Goal: Task Accomplishment & Management: Use online tool/utility

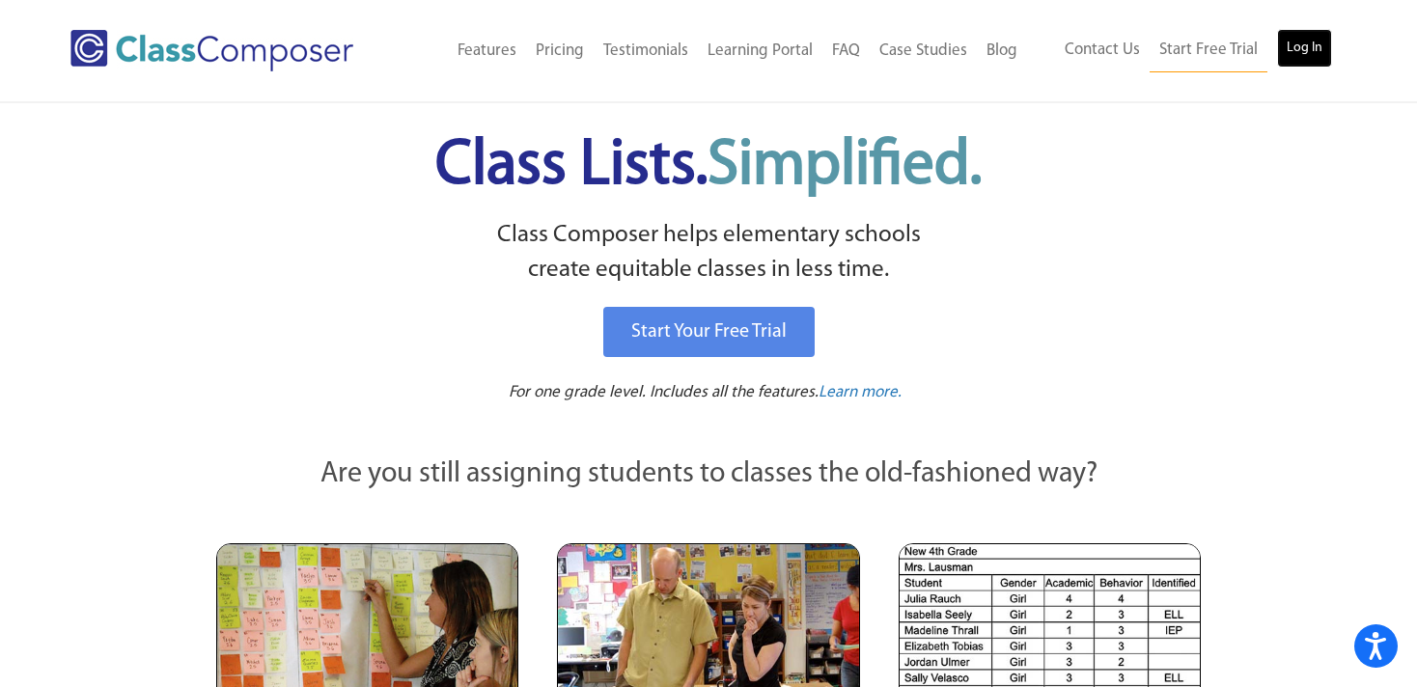
click at [1298, 50] on link "Log In" at bounding box center [1304, 48] width 55 height 39
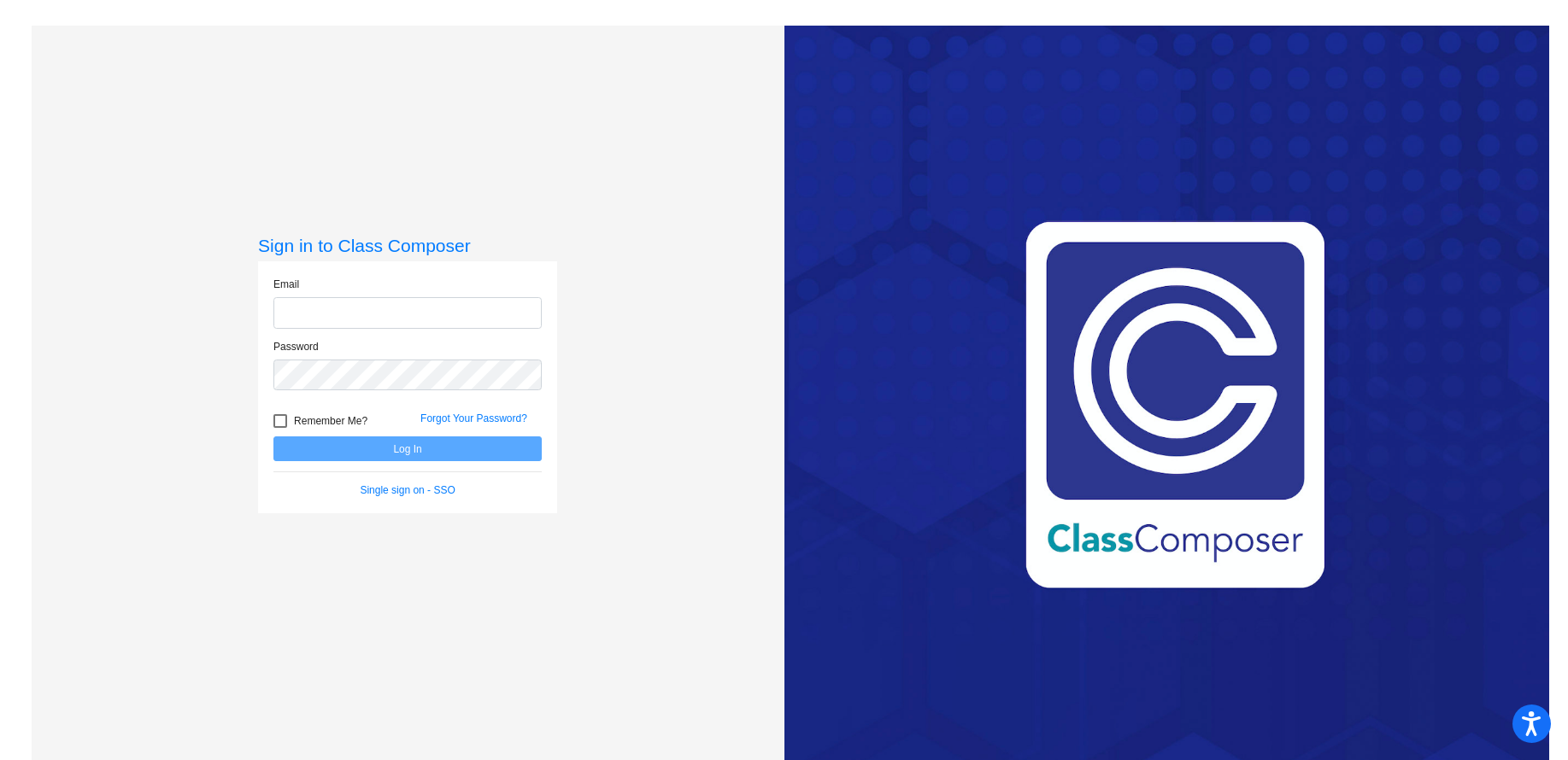
type input "abertrand@sd27j.net"
click at [281, 425] on div at bounding box center [280, 420] width 13 height 13
click at [281, 428] on input "Remember Me?" at bounding box center [280, 428] width 1 height 1
checkbox input "true"
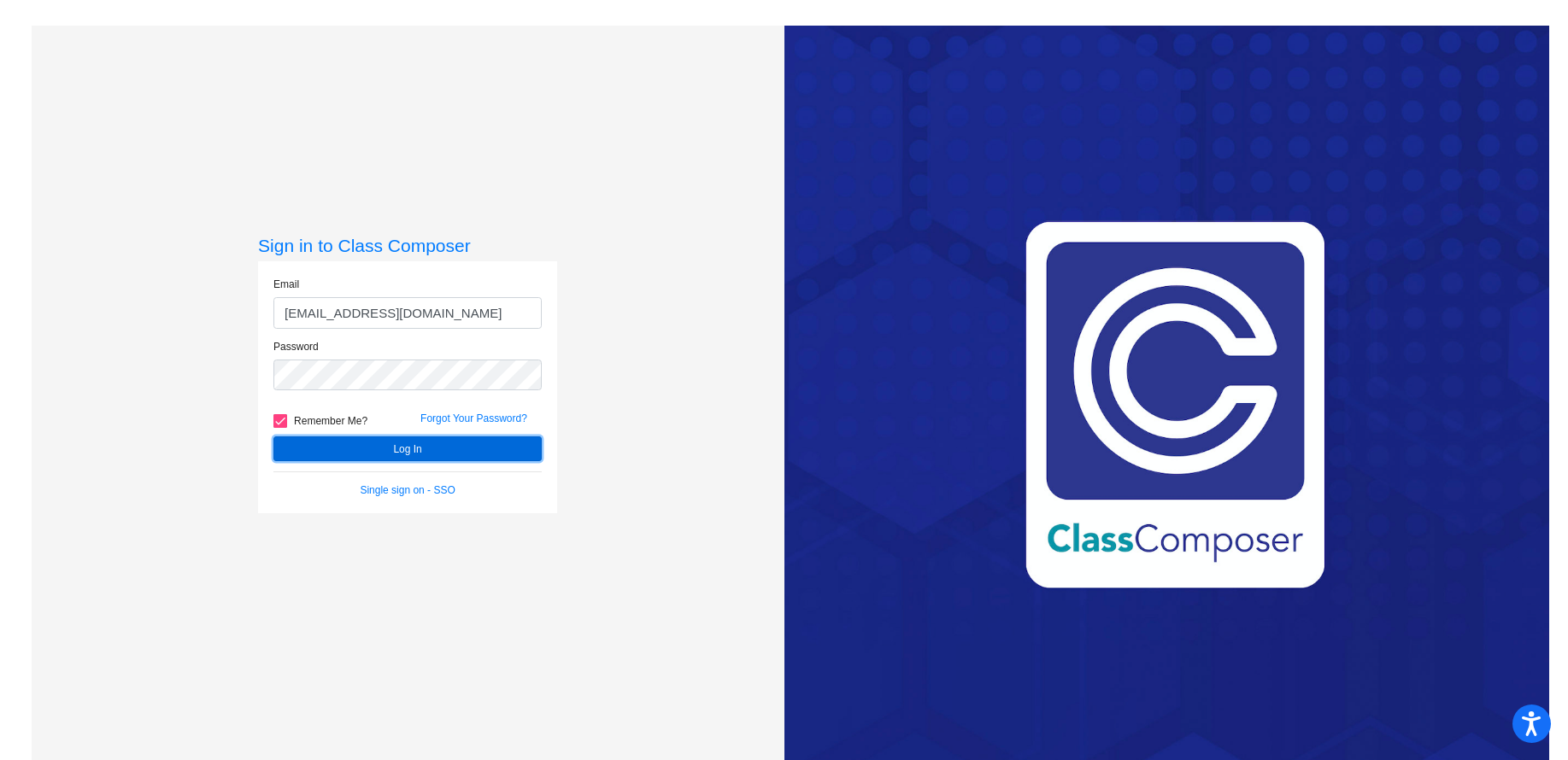
click at [399, 449] on button "Log In" at bounding box center [407, 449] width 268 height 25
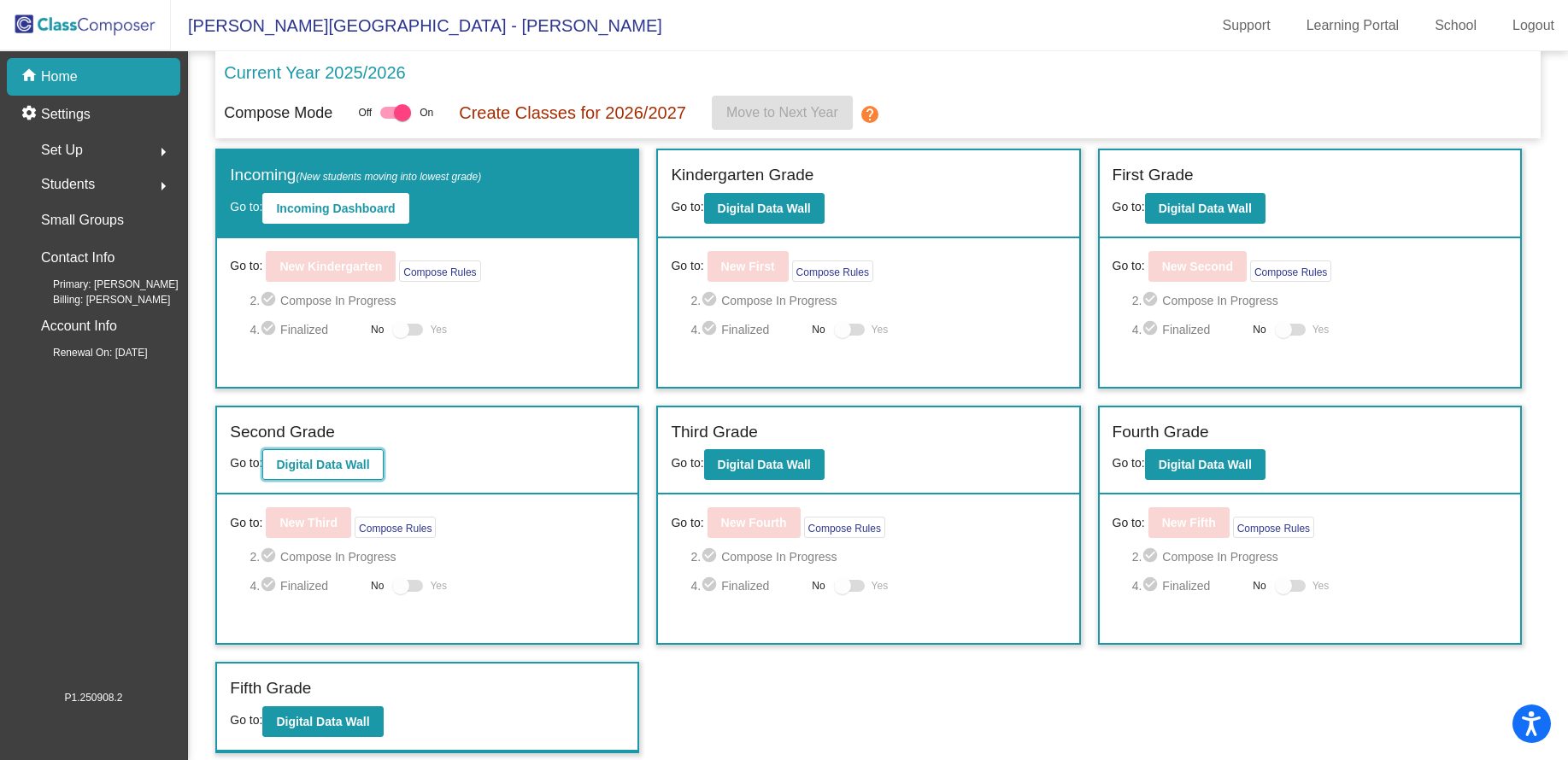
click at [337, 464] on b "Digital Data Wall" at bounding box center [322, 464] width 93 height 13
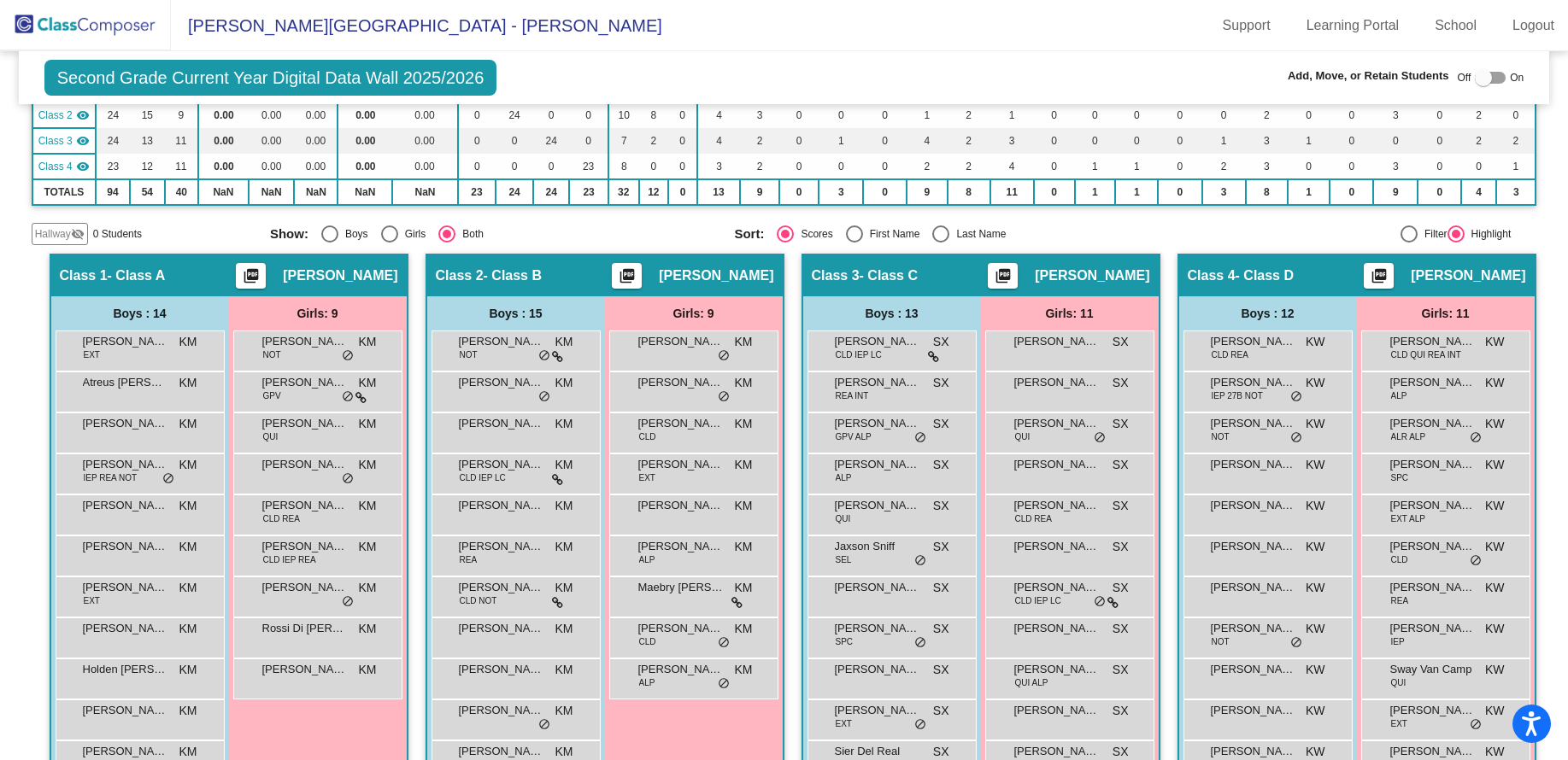
scroll to position [219, 0]
